Goal: Find specific page/section: Find specific page/section

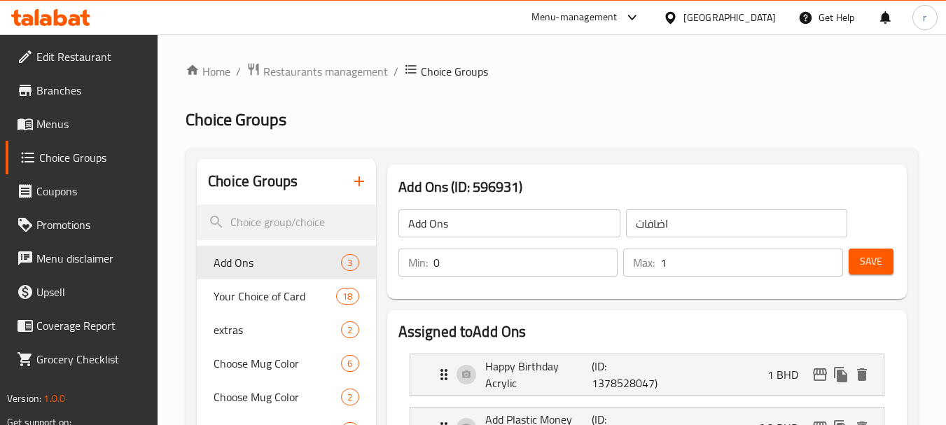
click at [746, 13] on div "[GEOGRAPHIC_DATA]" at bounding box center [729, 17] width 92 height 15
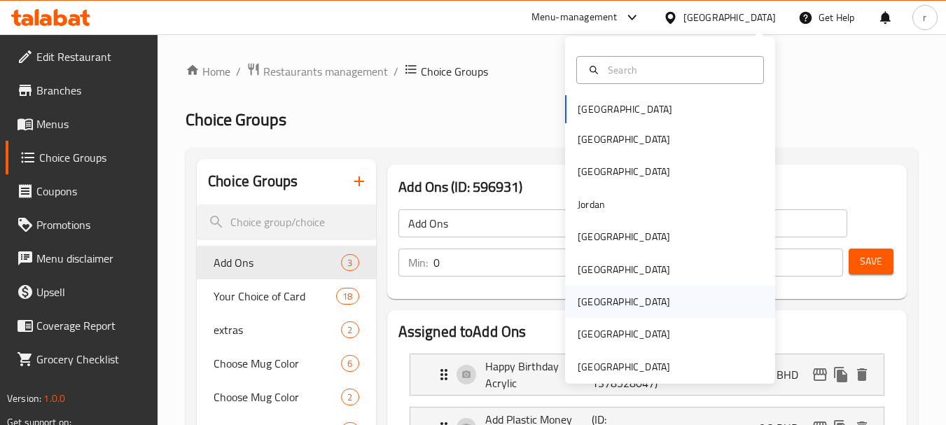
click at [582, 298] on div "[GEOGRAPHIC_DATA]" at bounding box center [624, 301] width 92 height 15
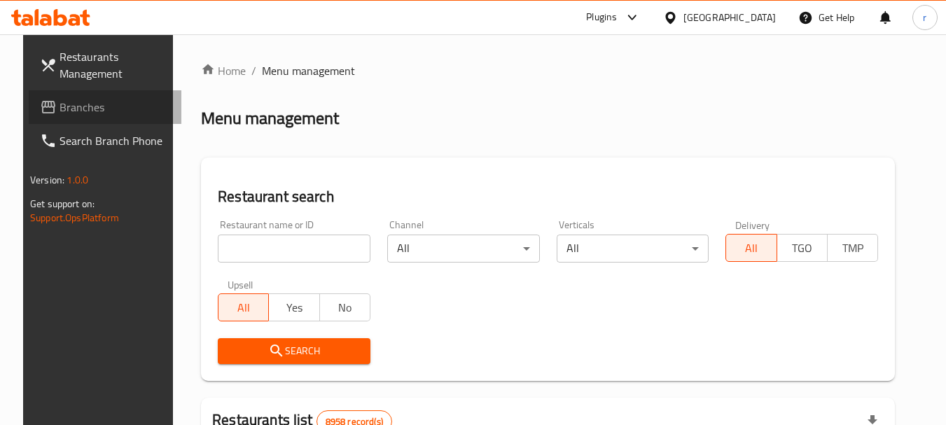
drag, startPoint x: 70, startPoint y: 107, endPoint x: 101, endPoint y: 129, distance: 37.7
click at [70, 107] on span "Branches" at bounding box center [115, 107] width 111 height 17
